Goal: Task Accomplishment & Management: Complete application form

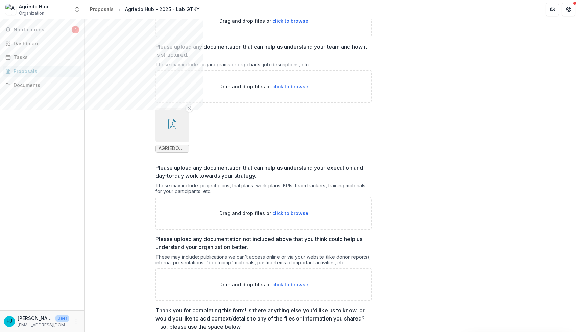
scroll to position [426, 0]
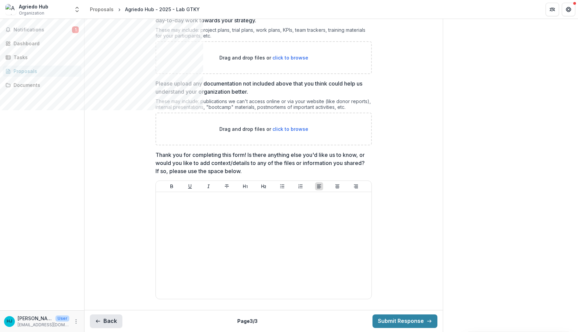
click at [105, 320] on button "Back" at bounding box center [106, 321] width 32 height 14
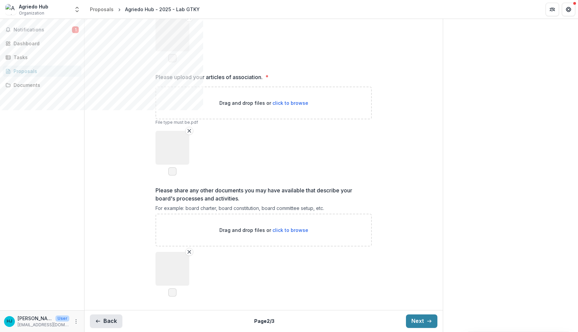
scroll to position [387, 0]
click at [105, 320] on button "Back" at bounding box center [106, 321] width 32 height 14
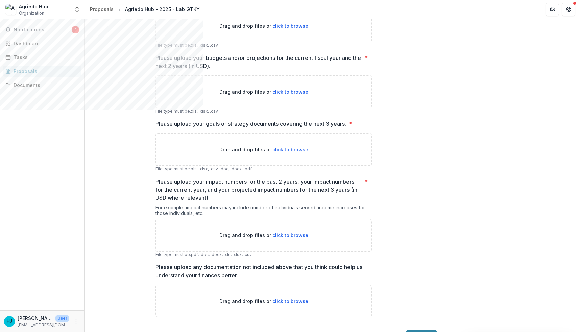
scroll to position [443, 0]
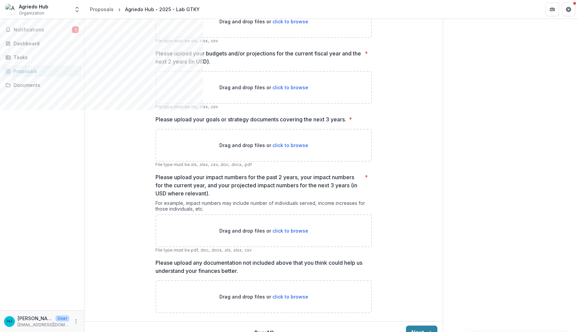
click at [242, 194] on p "Please upload your impact numbers for the past 2 years, your impact numbers for…" at bounding box center [258, 185] width 206 height 24
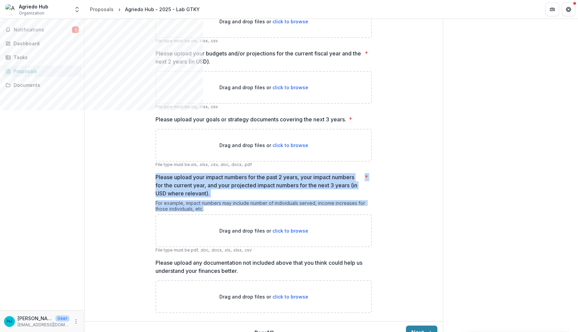
drag, startPoint x: 207, startPoint y: 224, endPoint x: 152, endPoint y: 185, distance: 68.1
click at [152, 185] on div "**********" at bounding box center [263, 5] width 227 height 627
copy div "Please upload your impact numbers for the past 2 years, your impact numbers for…"
click at [399, 196] on div "**********" at bounding box center [263, 5] width 358 height 627
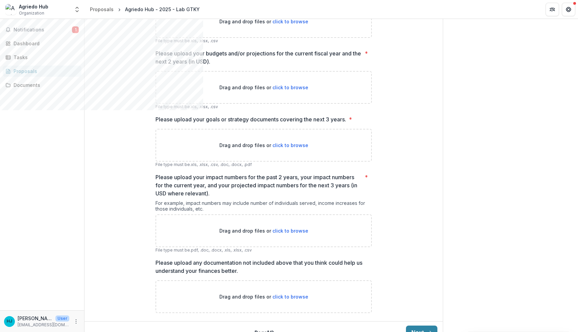
scroll to position [469, 0]
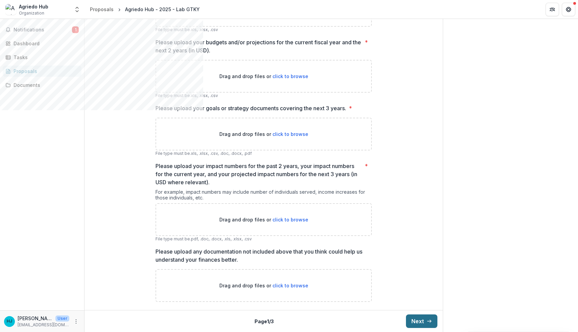
click at [413, 320] on button "Next" at bounding box center [421, 321] width 31 height 14
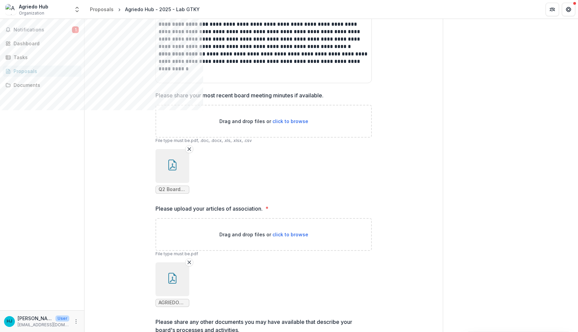
scroll to position [0, 0]
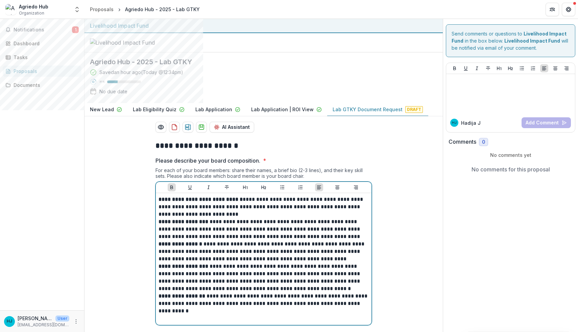
click at [294, 218] on p "**********" at bounding box center [263, 207] width 210 height 22
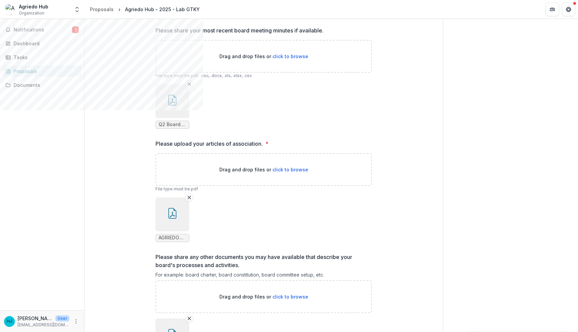
scroll to position [387, 0]
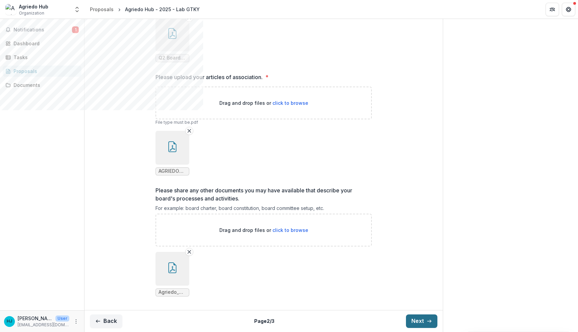
click at [413, 320] on button "Next" at bounding box center [421, 321] width 31 height 14
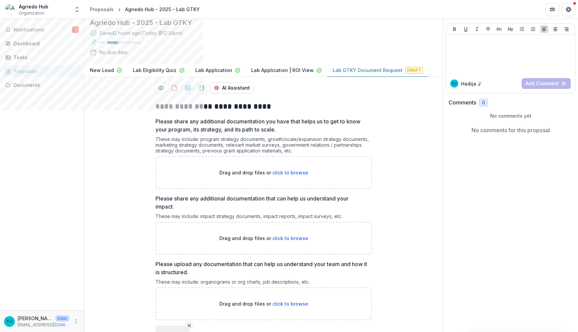
scroll to position [35, 0]
